Goal: Information Seeking & Learning: Find specific page/section

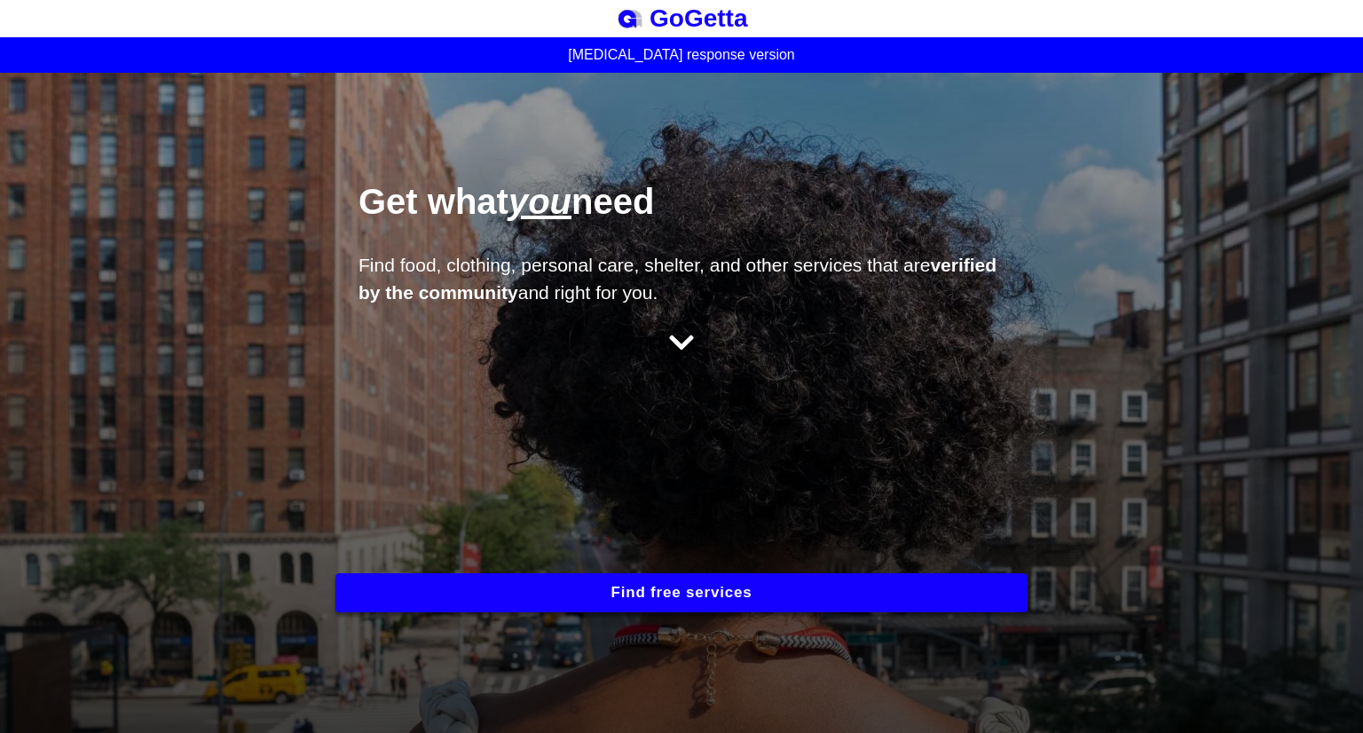
click at [228, 237] on div "Get what you need Find food, clothing, personal care, shelter, and other servic…" at bounding box center [681, 403] width 1363 height 660
click at [578, 590] on button "Find free services" at bounding box center [681, 592] width 692 height 39
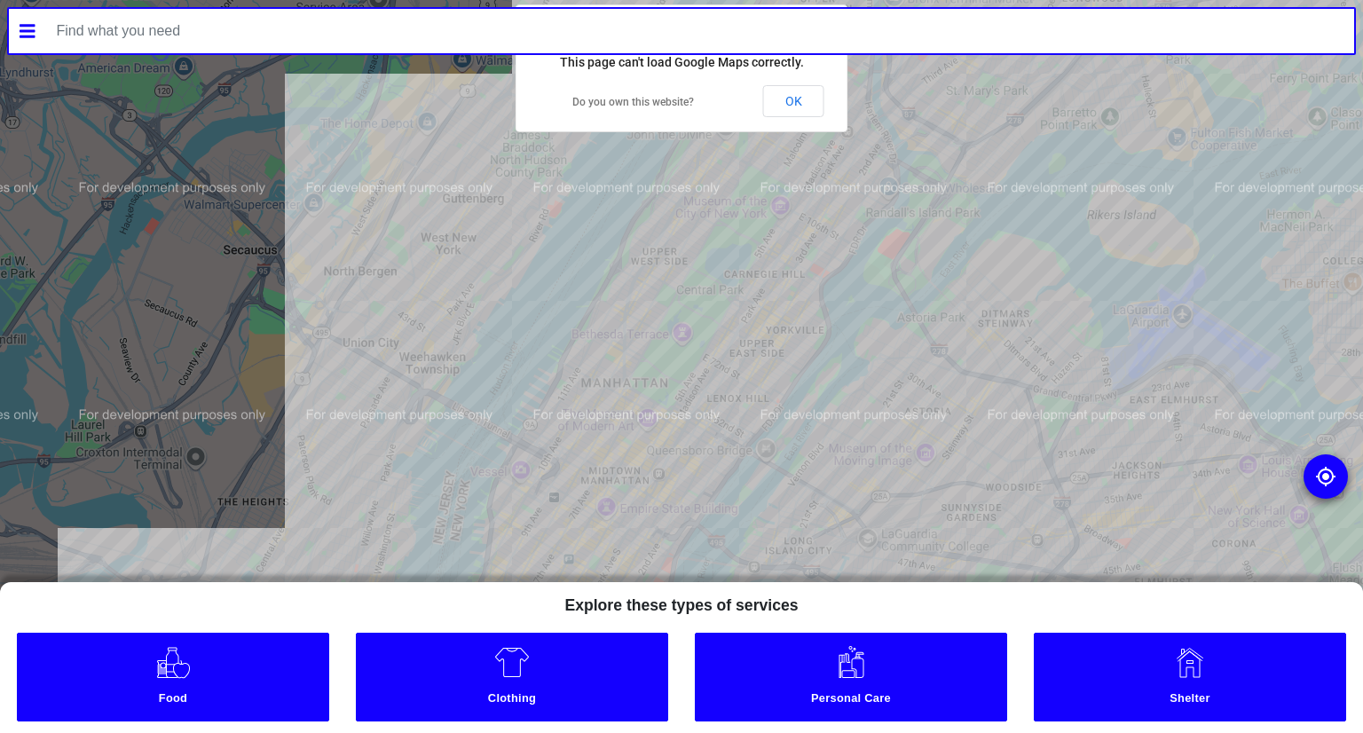
click at [298, 153] on div at bounding box center [681, 366] width 1363 height 733
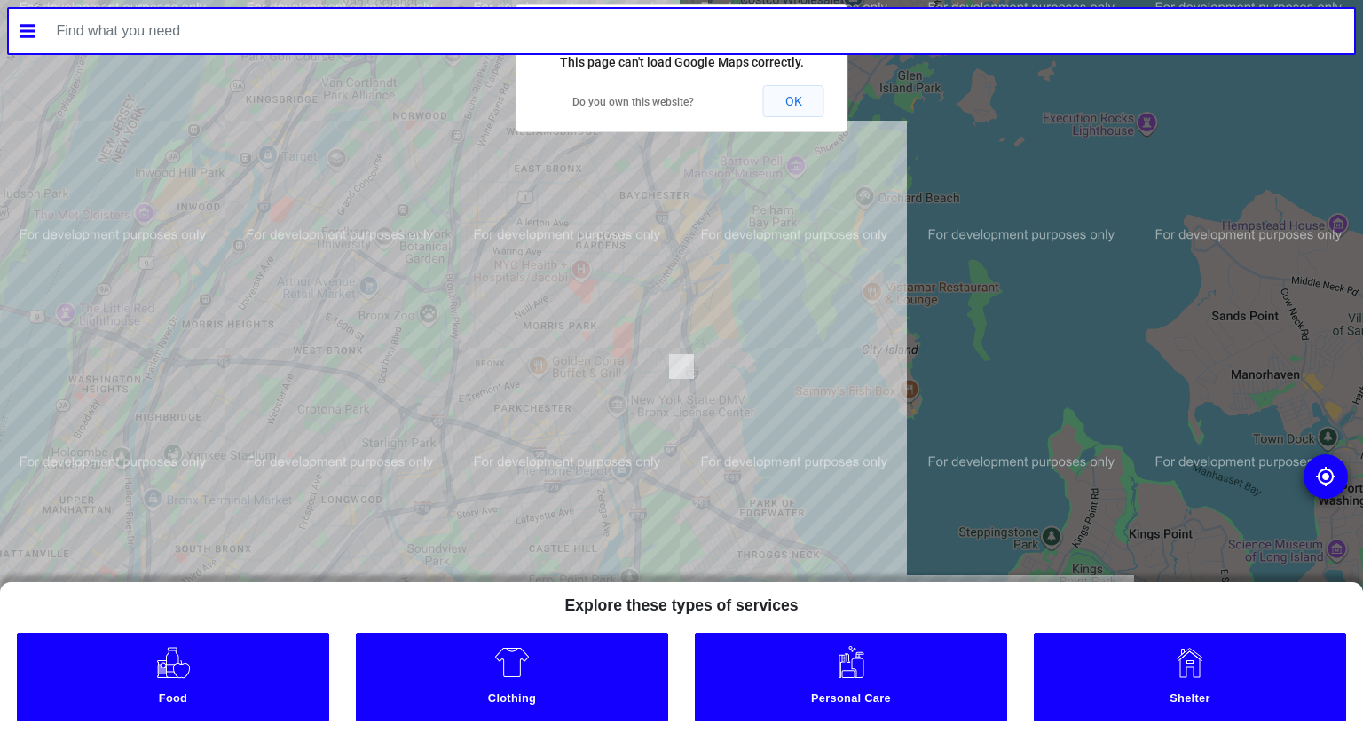
click at [792, 104] on button "OK" at bounding box center [793, 101] width 61 height 32
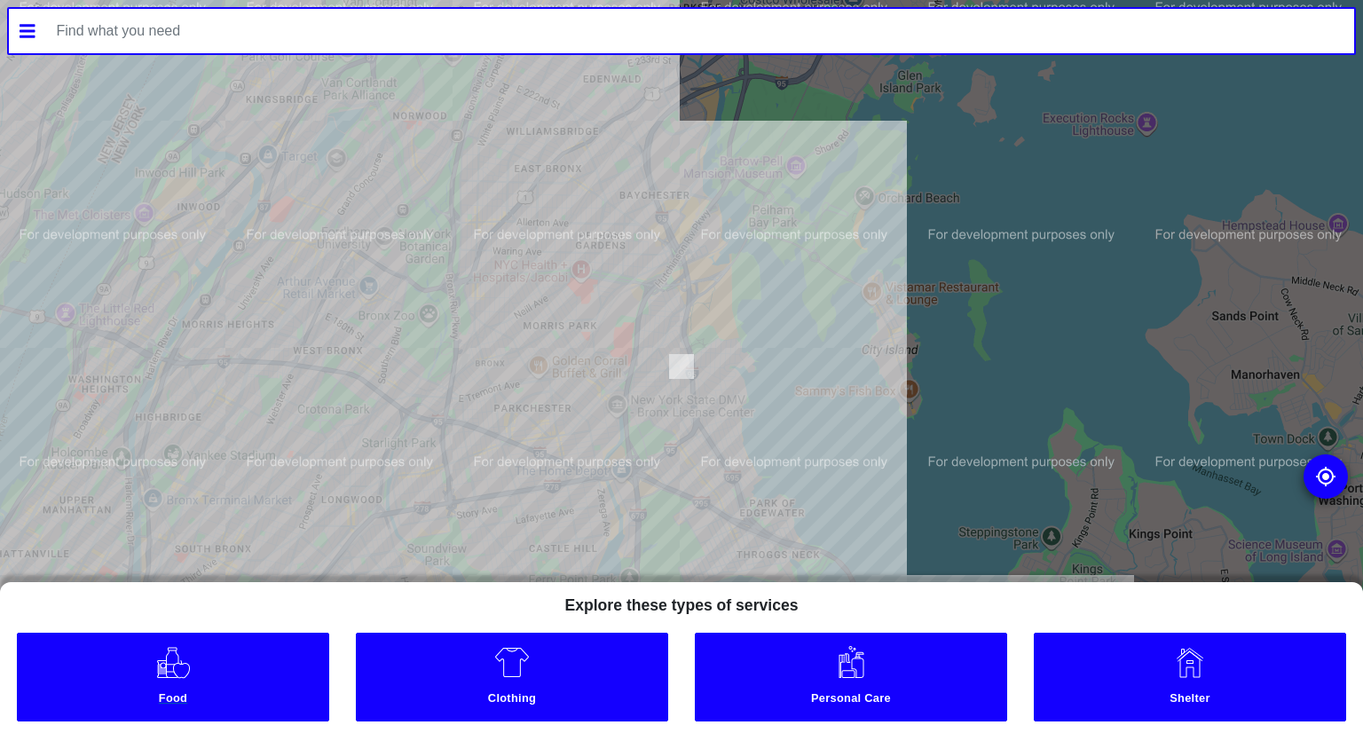
click at [256, 686] on link "Food" at bounding box center [172, 677] width 311 height 89
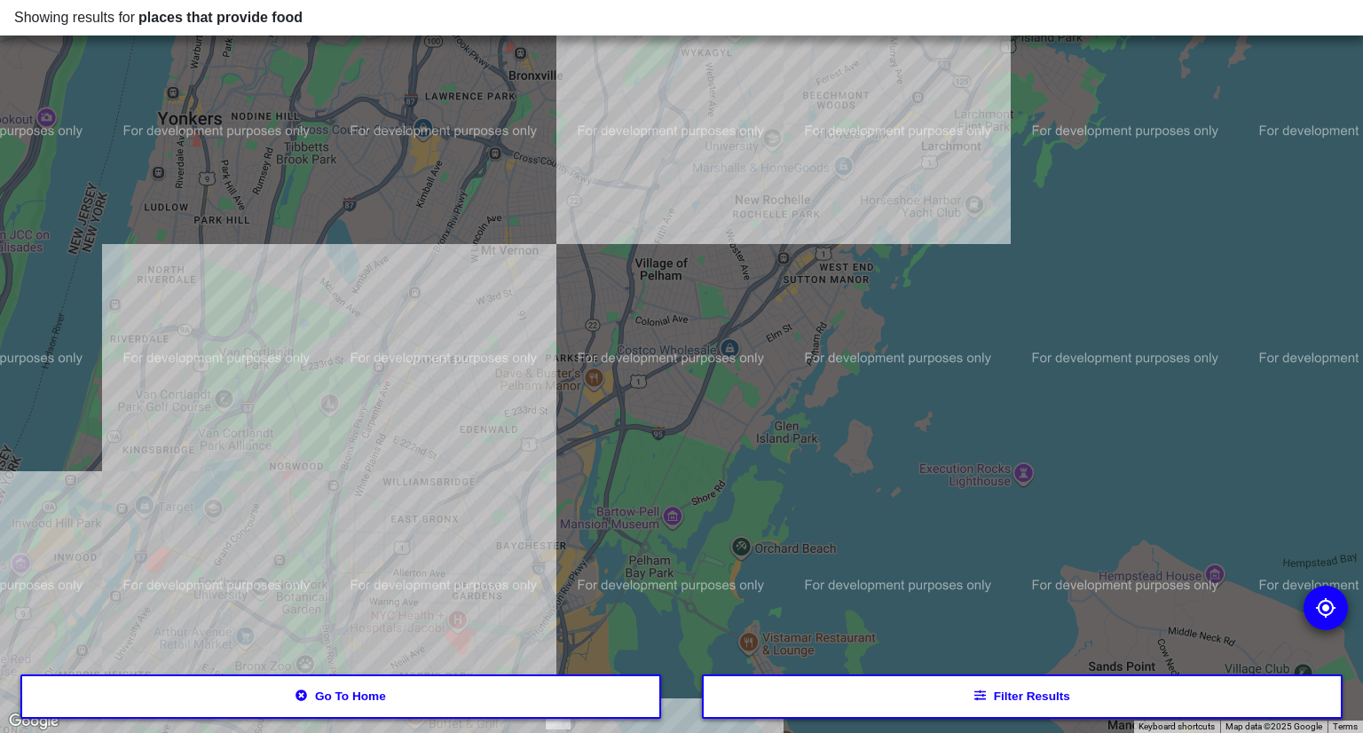
drag, startPoint x: 680, startPoint y: 240, endPoint x: 554, endPoint y: 594, distance: 376.3
click at [554, 594] on div at bounding box center [681, 366] width 1363 height 733
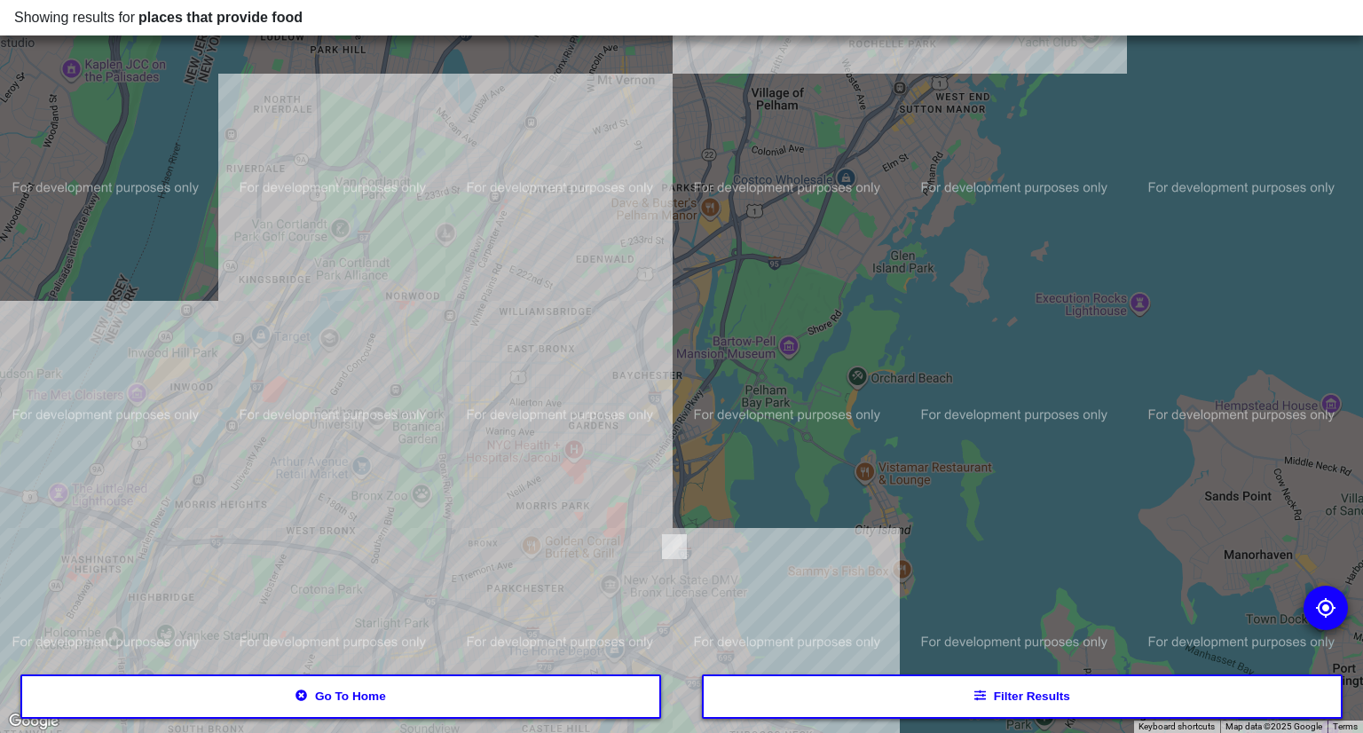
drag, startPoint x: 497, startPoint y: 502, endPoint x: 616, endPoint y: 331, distance: 208.5
click at [616, 331] on div at bounding box center [681, 366] width 1363 height 733
click at [626, 462] on div at bounding box center [681, 366] width 1363 height 733
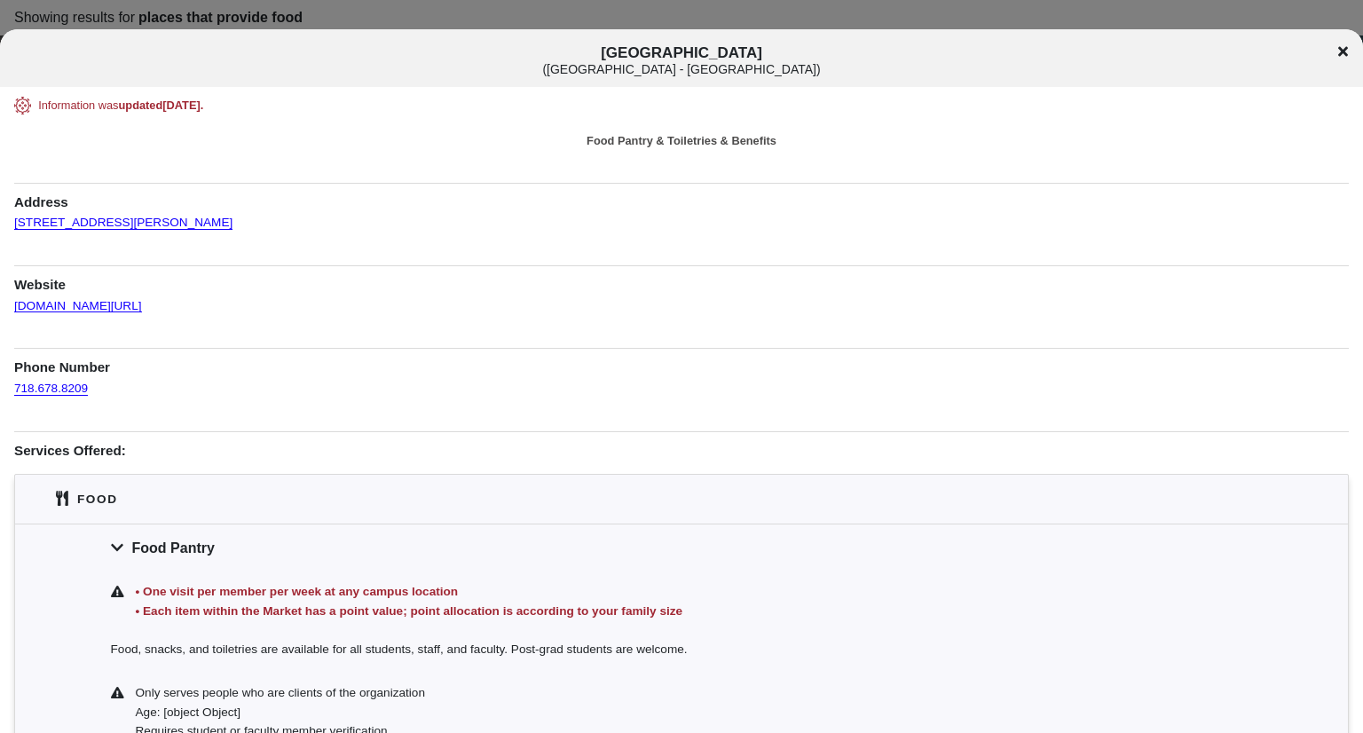
click at [7, 468] on div "Information was updated [DATE] . Food Pantry & Toiletries & Benefits Address [S…" at bounding box center [681, 605] width 1363 height 1016
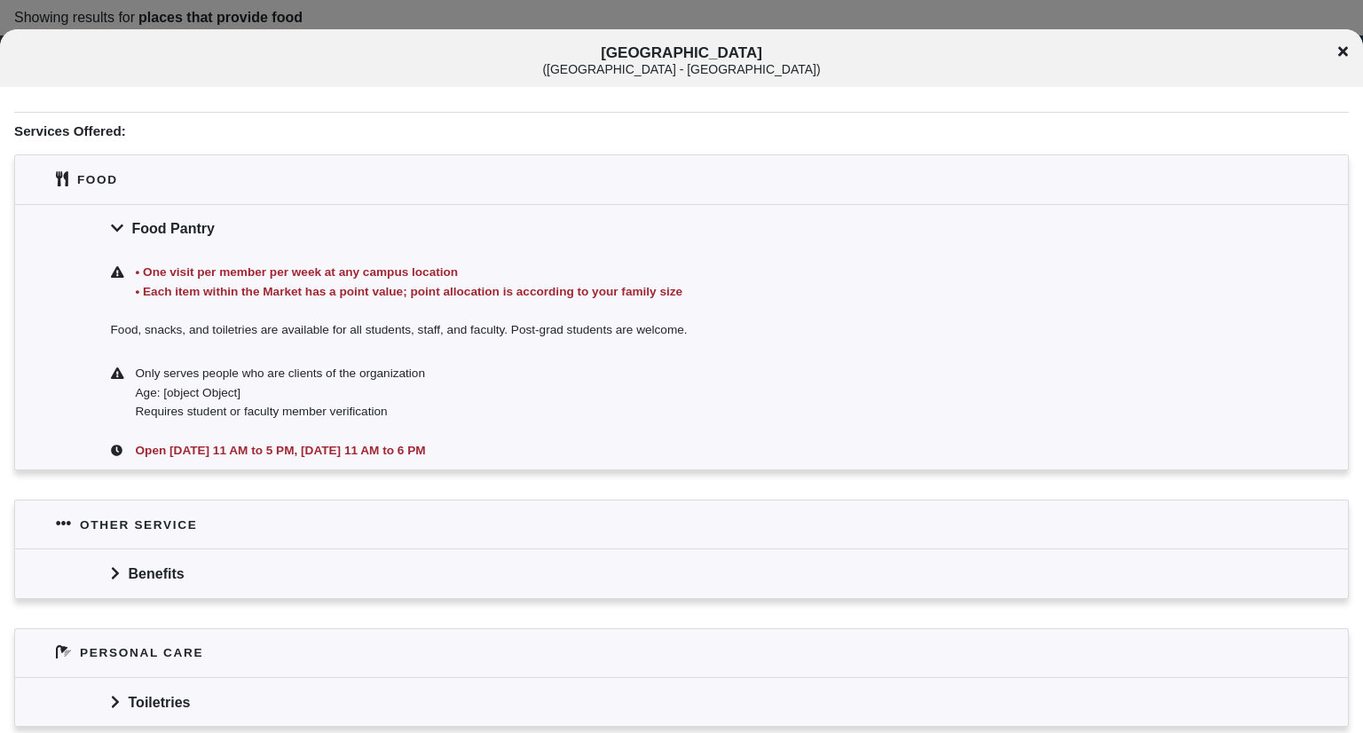
scroll to position [390, 0]
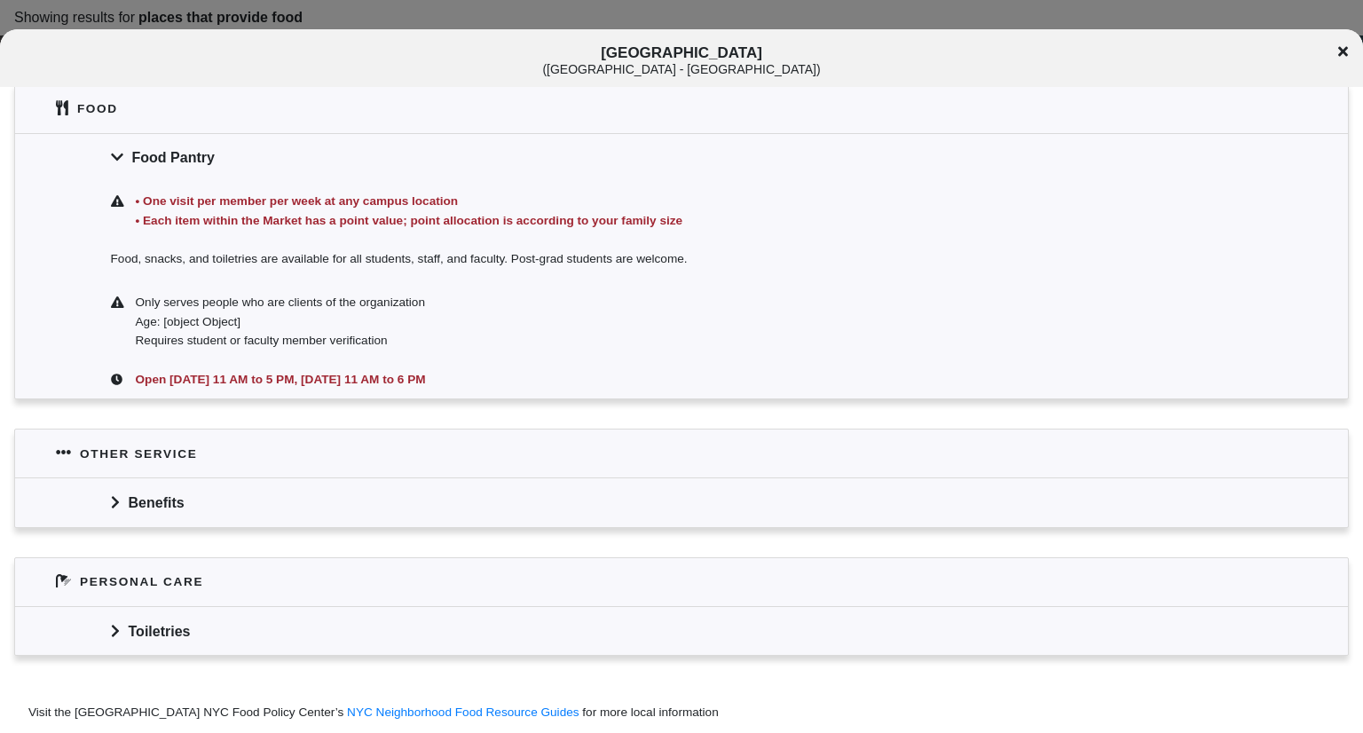
click at [153, 505] on div "Benefits" at bounding box center [681, 501] width 1333 height 49
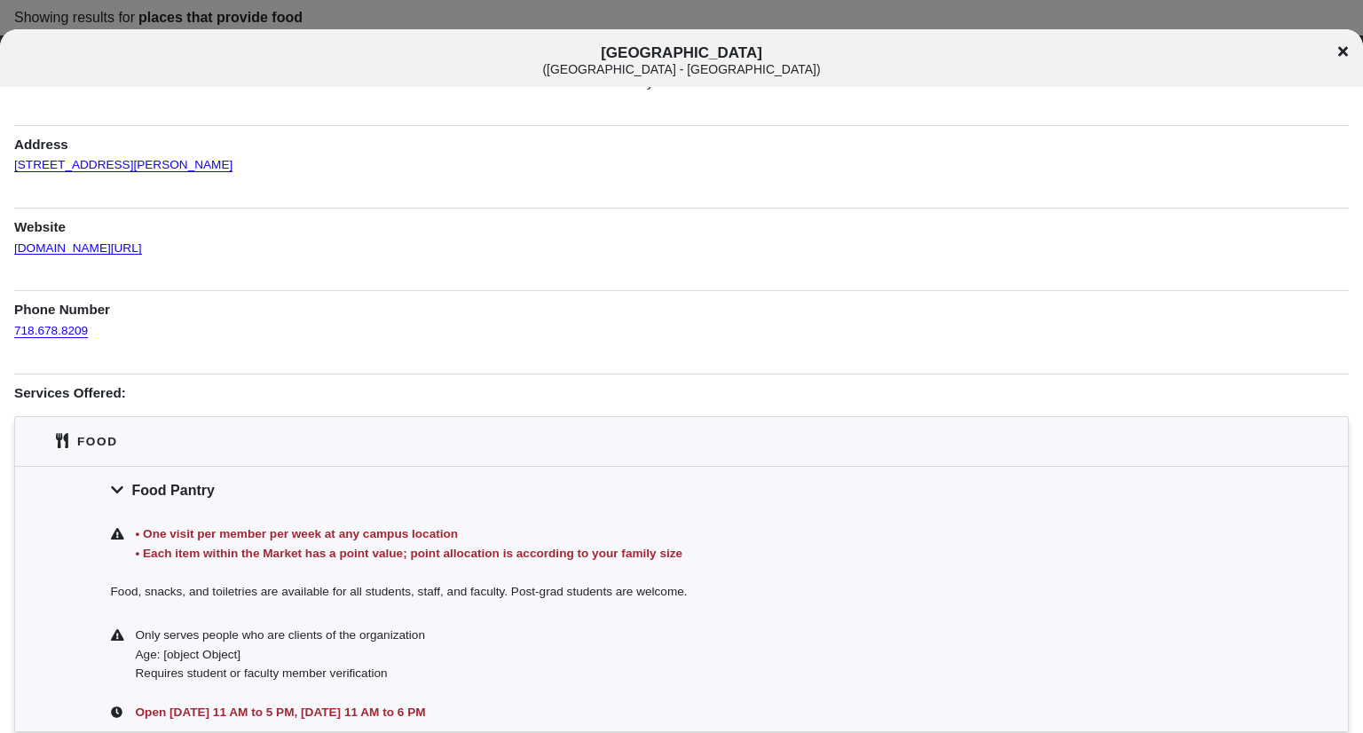
scroll to position [0, 0]
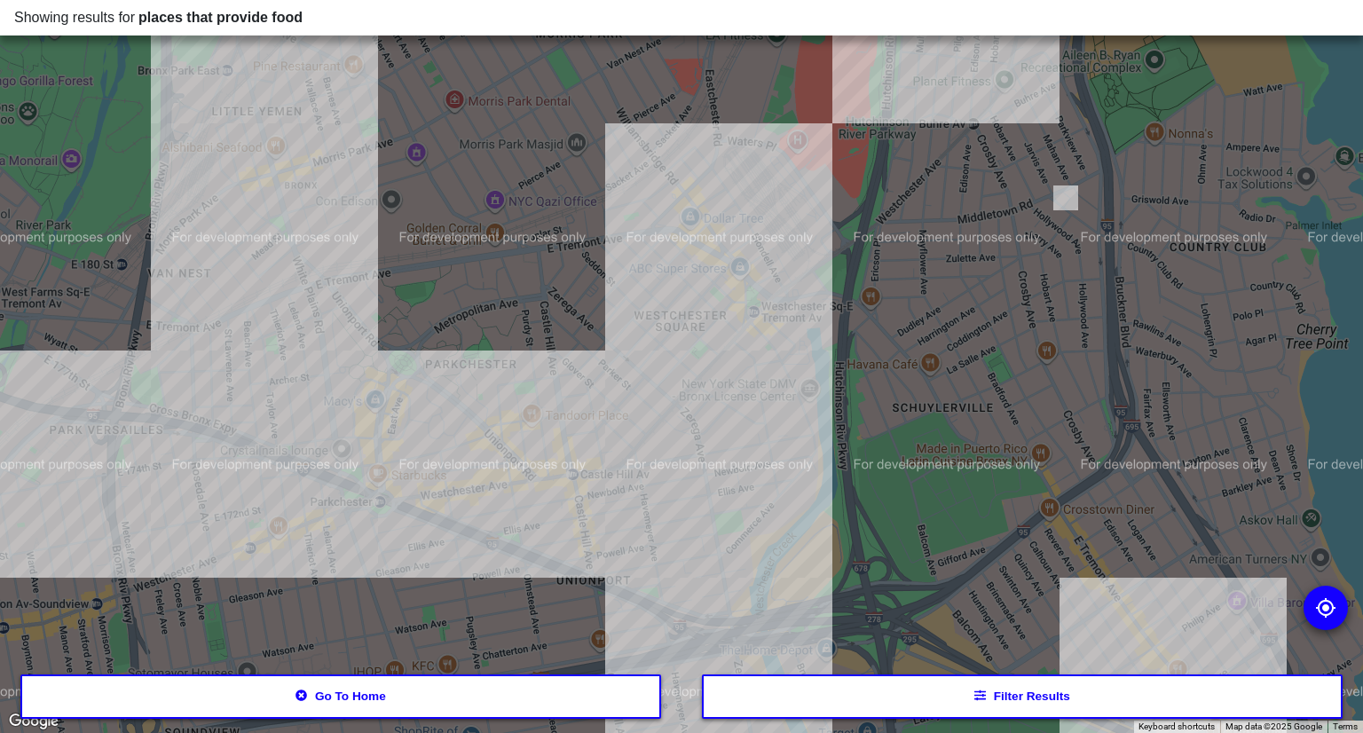
click at [735, 336] on div at bounding box center [681, 366] width 1363 height 733
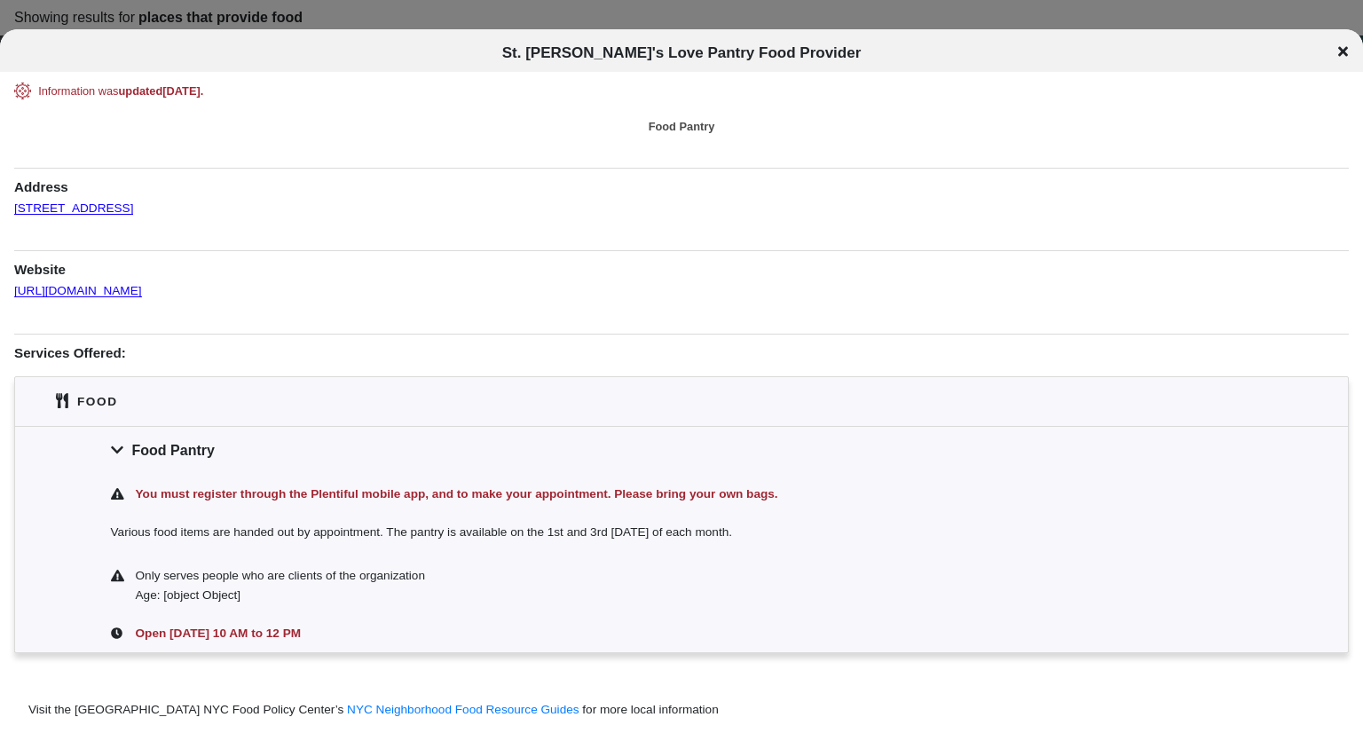
click at [341, 311] on div "Information was updated [DATE] . Food Pantry Address [STREET_ADDRESS] Website […" at bounding box center [681, 402] width 1334 height 638
click at [114, 287] on link "[URL][DOMAIN_NAME]" at bounding box center [78, 283] width 128 height 29
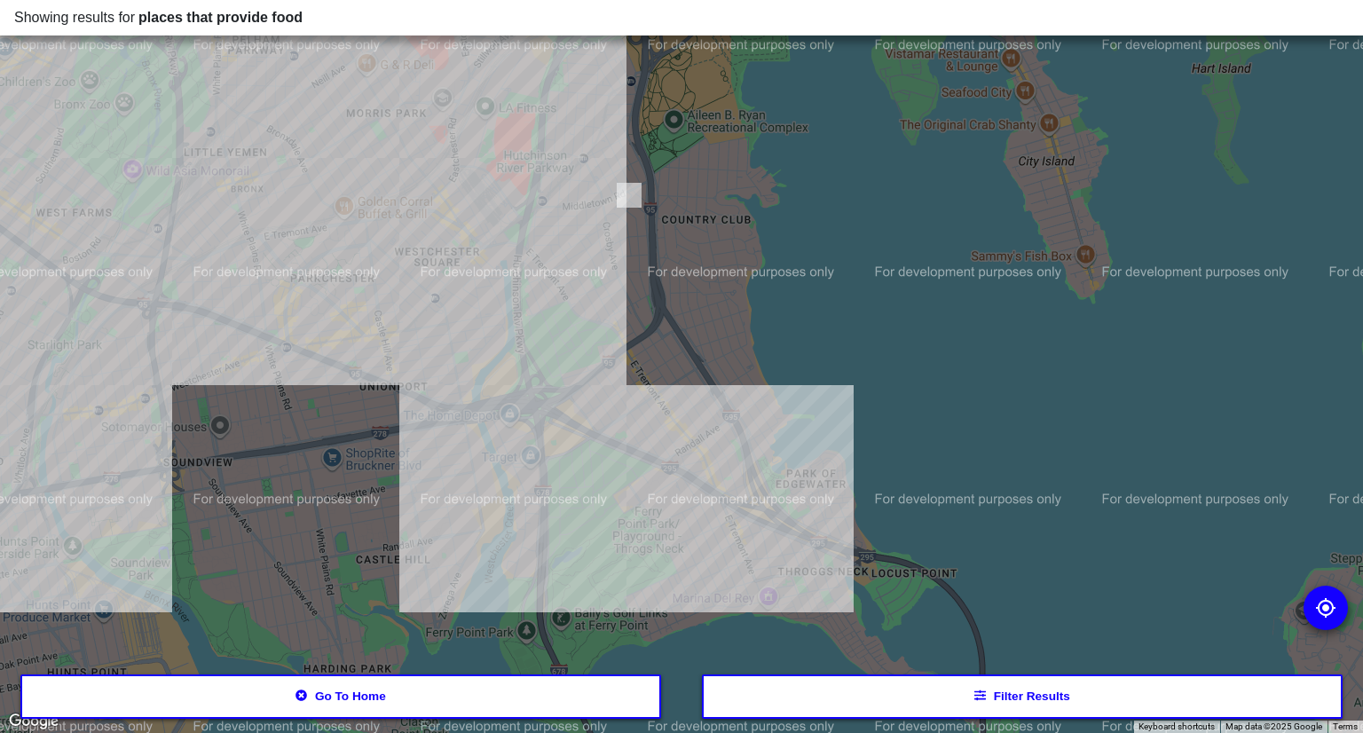
click at [435, 228] on div at bounding box center [681, 366] width 1363 height 733
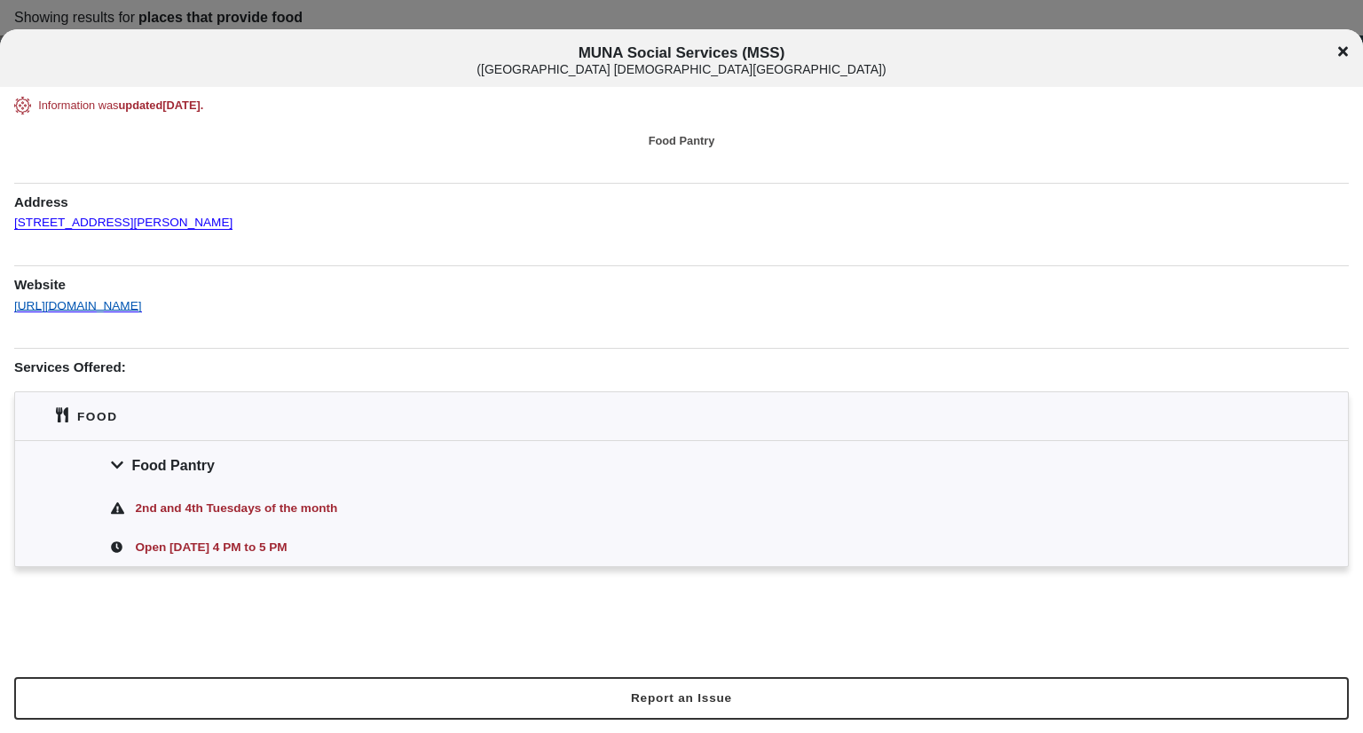
click at [142, 305] on link "[URL][DOMAIN_NAME]" at bounding box center [78, 298] width 128 height 29
click at [121, 303] on link "[URL][DOMAIN_NAME]" at bounding box center [78, 298] width 128 height 29
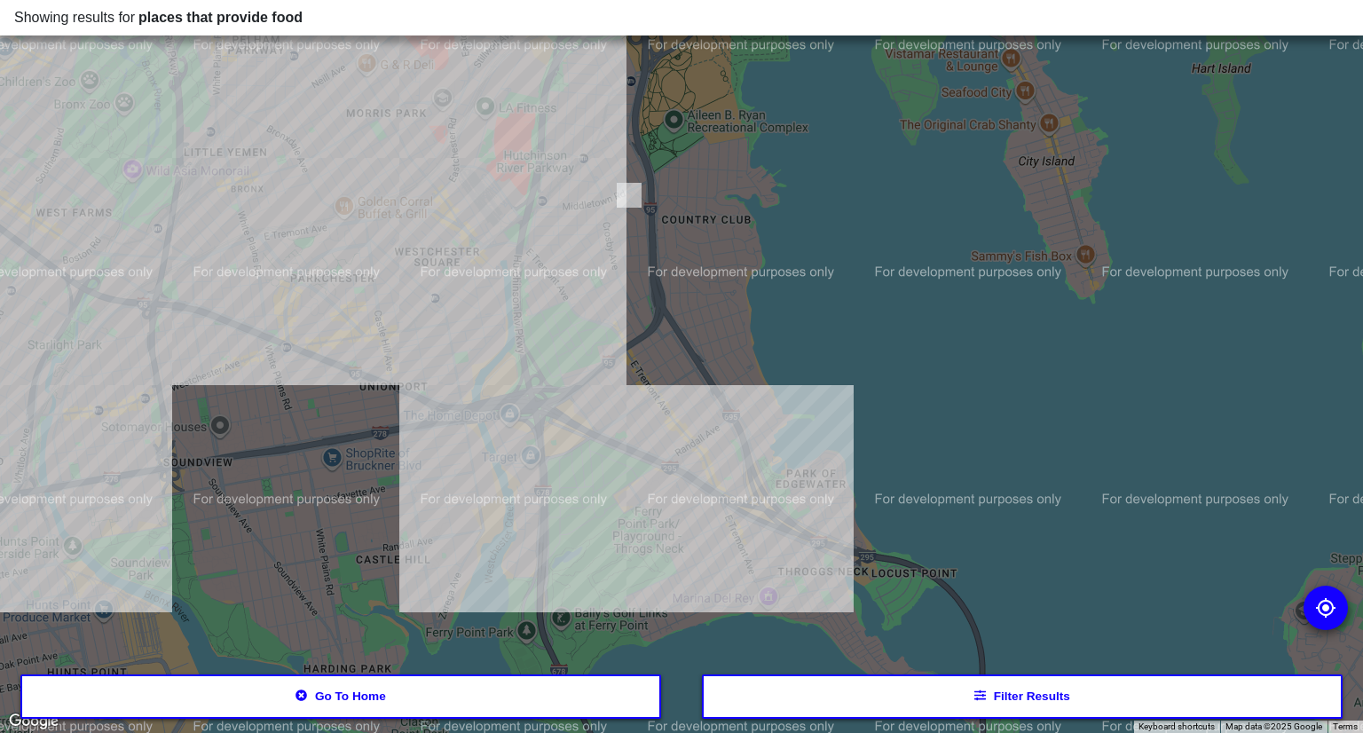
click at [444, 185] on div at bounding box center [681, 366] width 1363 height 733
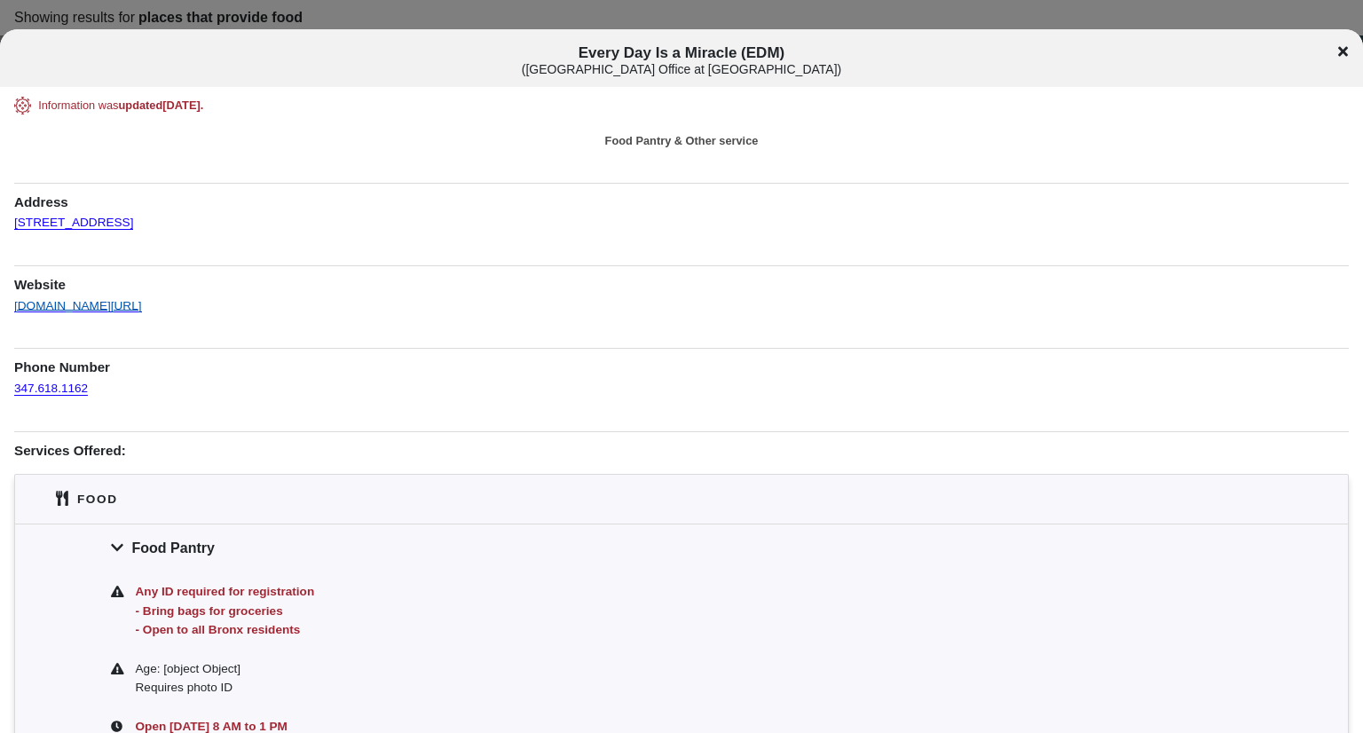
click at [92, 306] on link "[DOMAIN_NAME][URL]" at bounding box center [78, 298] width 128 height 29
